Goal: Navigation & Orientation: Find specific page/section

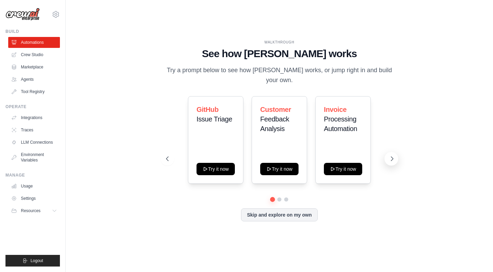
click at [391, 155] on icon at bounding box center [391, 158] width 7 height 7
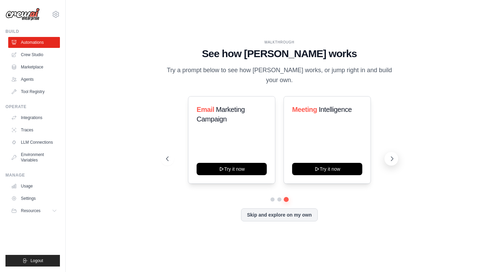
click at [391, 155] on icon at bounding box center [391, 158] width 7 height 7
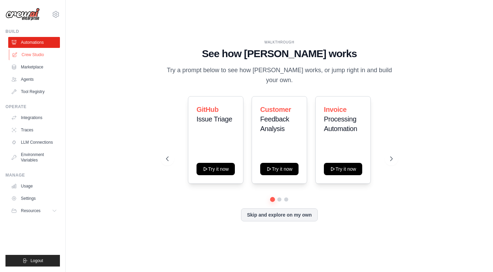
click at [30, 55] on link "Crew Studio" at bounding box center [35, 54] width 52 height 11
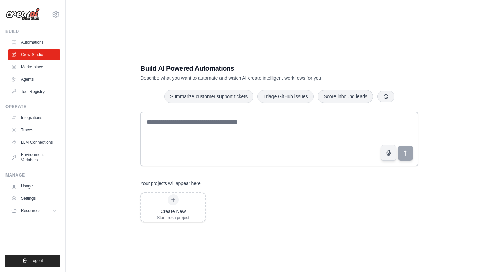
click at [33, 61] on ul "Automations Crew Studio Marketplace Agents Tool Registry" at bounding box center [34, 67] width 52 height 60
click at [34, 64] on link "Marketplace" at bounding box center [35, 67] width 52 height 11
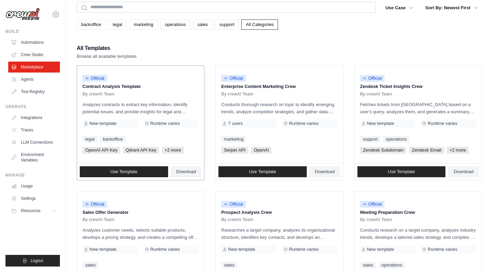
scroll to position [28, 0]
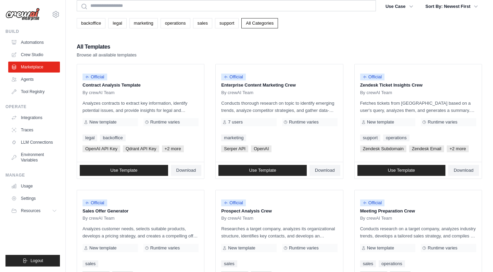
click at [118, 25] on link "legal" at bounding box center [117, 23] width 18 height 10
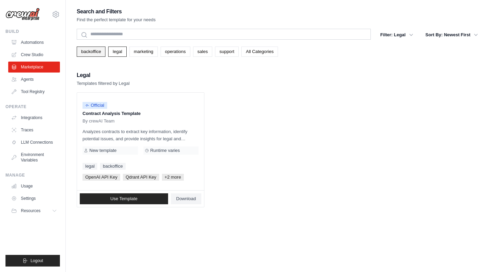
click at [93, 56] on link "backoffice" at bounding box center [91, 52] width 29 height 10
click at [99, 47] on link "backoffice" at bounding box center [91, 52] width 29 height 10
click at [223, 52] on link "support" at bounding box center [227, 52] width 24 height 10
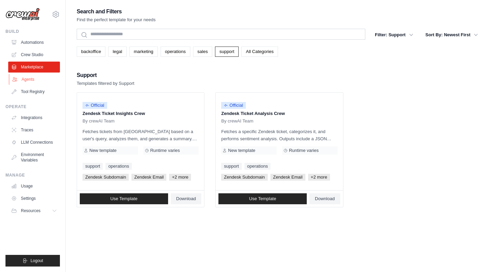
click at [30, 78] on link "Agents" at bounding box center [35, 79] width 52 height 11
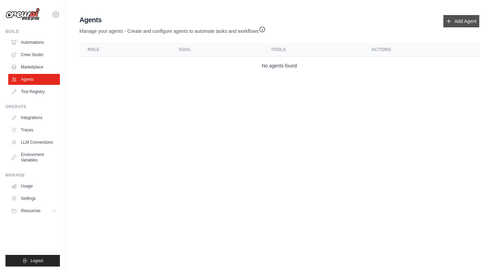
click at [459, 21] on link "Add Agent" at bounding box center [461, 21] width 36 height 12
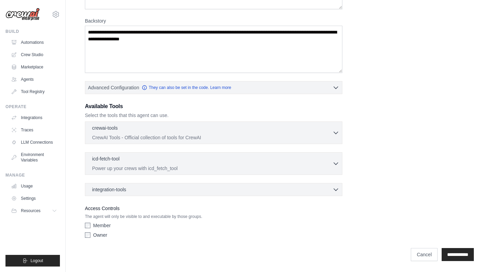
scroll to position [95, 0]
click at [44, 128] on link "Traces" at bounding box center [35, 130] width 52 height 11
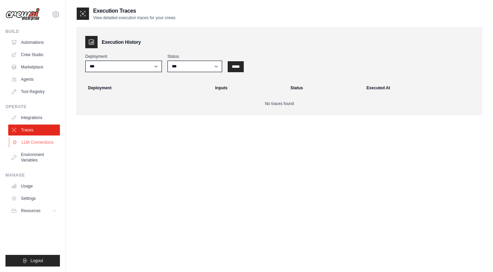
click at [41, 143] on link "LLM Connections" at bounding box center [35, 142] width 52 height 11
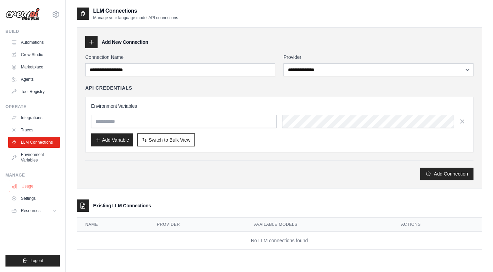
click at [34, 187] on link "Usage" at bounding box center [35, 186] width 52 height 11
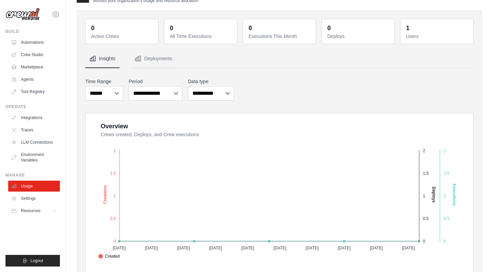
scroll to position [18, 0]
click at [41, 198] on link "Settings" at bounding box center [35, 198] width 52 height 11
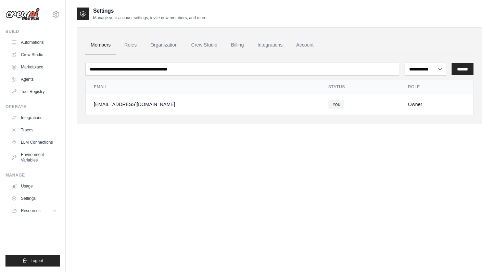
click at [40, 205] on ul "Usage Settings Resources Documentation Blog" at bounding box center [34, 199] width 52 height 36
click at [31, 120] on link "Integrations" at bounding box center [35, 117] width 52 height 11
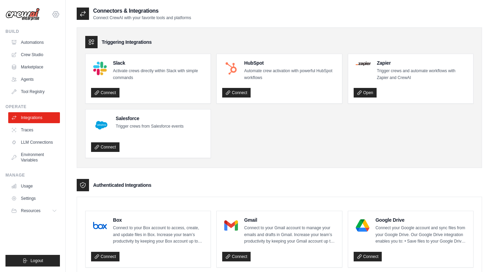
click at [59, 16] on icon at bounding box center [56, 14] width 8 height 8
click at [45, 44] on link "Settings" at bounding box center [56, 46] width 60 height 12
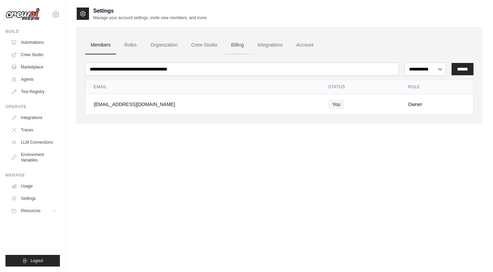
click at [241, 45] on link "Billing" at bounding box center [238, 45] width 24 height 18
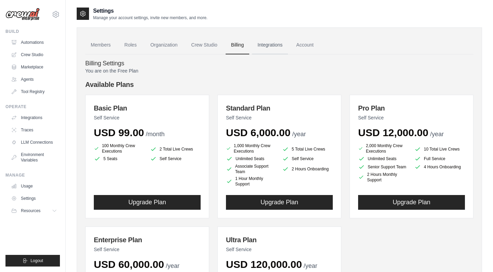
click at [277, 42] on link "Integrations" at bounding box center [270, 45] width 36 height 18
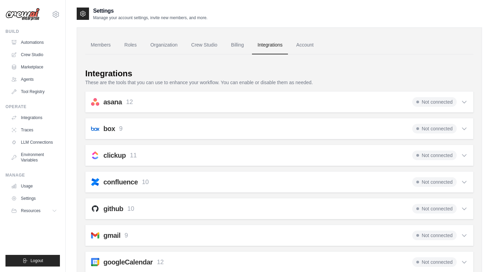
click at [277, 47] on link "Integrations" at bounding box center [270, 45] width 36 height 18
click at [161, 44] on link "Organization" at bounding box center [164, 45] width 38 height 18
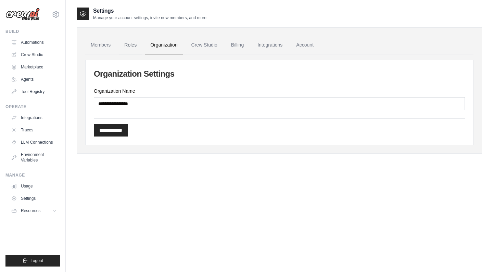
click at [129, 45] on link "Roles" at bounding box center [130, 45] width 23 height 18
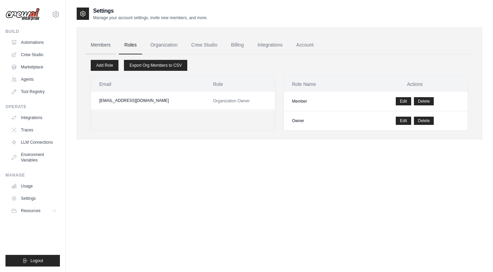
click at [106, 44] on link "Members" at bounding box center [100, 45] width 31 height 18
